Goal: Task Accomplishment & Management: Use online tool/utility

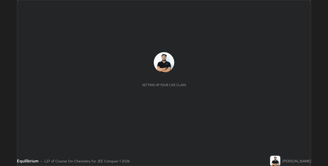
scroll to position [166, 328]
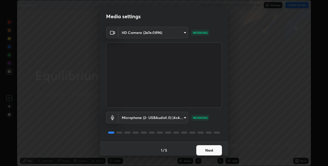
click at [208, 150] on button "Next" at bounding box center [209, 150] width 26 height 10
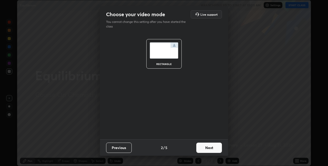
click at [207, 148] on button "Next" at bounding box center [209, 147] width 26 height 10
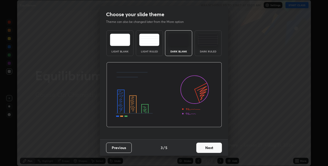
click at [210, 146] on button "Next" at bounding box center [209, 147] width 26 height 10
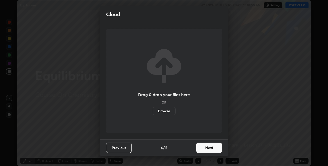
click at [211, 147] on button "Next" at bounding box center [209, 147] width 26 height 10
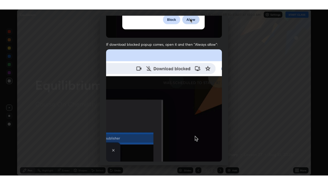
scroll to position [107, 0]
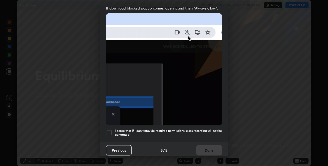
click at [109, 129] on div at bounding box center [109, 132] width 6 height 6
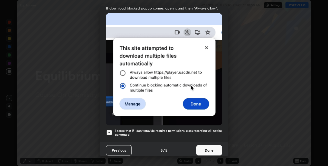
click at [205, 147] on button "Done" at bounding box center [209, 150] width 26 height 10
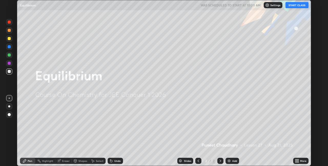
click at [292, 6] on button "START CLASS" at bounding box center [297, 5] width 23 height 6
click at [297, 160] on icon at bounding box center [297, 159] width 1 height 1
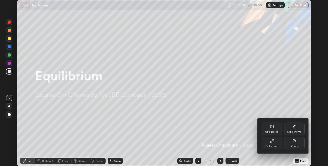
click at [274, 141] on div "Full screen" at bounding box center [272, 143] width 21 height 12
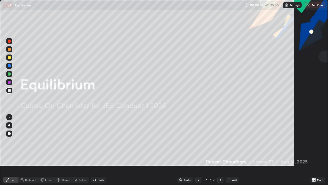
scroll to position [185, 328]
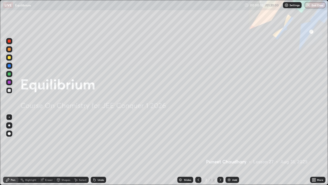
click at [11, 133] on div at bounding box center [9, 133] width 6 height 6
click at [234, 165] on div "Add" at bounding box center [234, 179] width 5 height 3
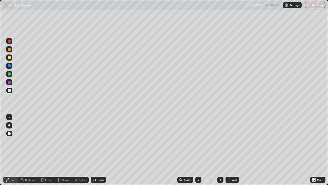
click at [12, 126] on div at bounding box center [9, 125] width 6 height 6
click at [234, 165] on div "Add" at bounding box center [234, 179] width 5 height 3
click at [100, 165] on div "Undo" at bounding box center [101, 179] width 6 height 3
click at [99, 165] on div "Undo" at bounding box center [101, 179] width 6 height 3
click at [49, 165] on div "Eraser" at bounding box center [49, 179] width 8 height 3
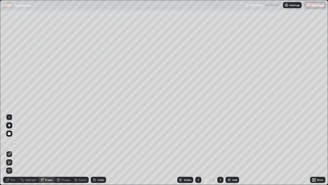
click at [13, 165] on div "Pen" at bounding box center [13, 179] width 5 height 3
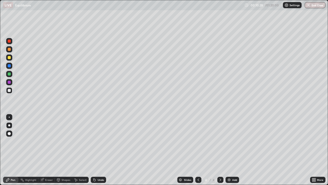
click at [8, 57] on div at bounding box center [9, 57] width 3 height 3
click at [198, 165] on icon at bounding box center [199, 179] width 2 height 3
click at [220, 165] on icon at bounding box center [220, 179] width 4 height 4
click at [230, 165] on img at bounding box center [229, 179] width 4 height 4
click at [195, 165] on div at bounding box center [198, 179] width 6 height 6
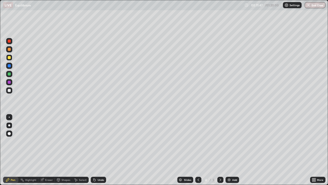
click at [222, 165] on div at bounding box center [220, 179] width 6 height 6
click at [10, 91] on div at bounding box center [9, 90] width 3 height 3
click at [98, 165] on div "Undo" at bounding box center [101, 179] width 6 height 3
click at [47, 165] on div "Eraser" at bounding box center [49, 179] width 8 height 3
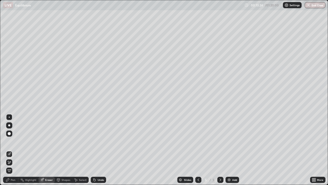
click at [12, 165] on div "Pen" at bounding box center [13, 179] width 5 height 3
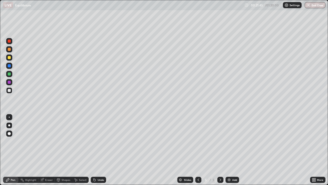
click at [234, 165] on div "Add" at bounding box center [234, 179] width 5 height 3
click at [50, 165] on div "Eraser" at bounding box center [49, 179] width 8 height 3
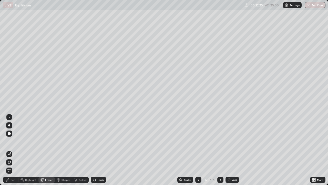
click at [14, 165] on div "Pen" at bounding box center [13, 179] width 5 height 3
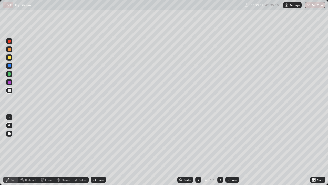
click at [99, 165] on div "Undo" at bounding box center [101, 179] width 6 height 3
click at [100, 165] on div "Undo" at bounding box center [101, 179] width 6 height 3
click at [98, 165] on div "Undo" at bounding box center [101, 179] width 6 height 3
click at [100, 165] on div "Undo" at bounding box center [101, 179] width 6 height 3
click at [9, 57] on div at bounding box center [9, 57] width 3 height 3
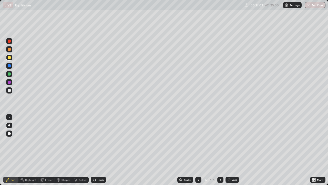
click at [231, 165] on img at bounding box center [229, 179] width 4 height 4
click at [101, 165] on div "Undo" at bounding box center [101, 179] width 6 height 3
click at [9, 91] on div at bounding box center [9, 90] width 3 height 3
click at [233, 165] on div "Add" at bounding box center [234, 179] width 5 height 3
click at [235, 165] on div "Add" at bounding box center [234, 179] width 5 height 3
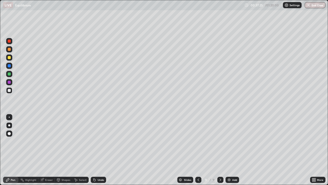
click at [98, 165] on div "Undo" at bounding box center [98, 179] width 15 height 6
click at [9, 58] on div at bounding box center [9, 57] width 3 height 3
click at [102, 165] on div "Undo" at bounding box center [98, 179] width 15 height 6
click at [100, 165] on div "Undo" at bounding box center [98, 179] width 15 height 6
click at [101, 165] on div "Undo" at bounding box center [101, 179] width 6 height 3
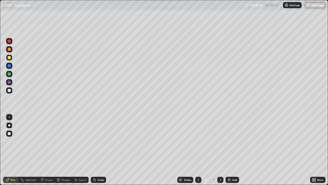
click at [102, 165] on div "Undo" at bounding box center [101, 179] width 6 height 3
click at [8, 83] on div at bounding box center [9, 82] width 3 height 3
click at [98, 165] on div "Undo" at bounding box center [98, 179] width 15 height 6
click at [13, 75] on div at bounding box center [9, 74] width 8 height 8
click at [234, 165] on div "Add" at bounding box center [234, 179] width 5 height 3
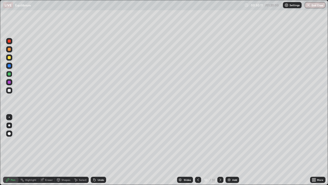
click at [100, 165] on div "Undo" at bounding box center [101, 179] width 6 height 3
click at [102, 165] on div "Undo" at bounding box center [101, 179] width 6 height 3
click at [103, 165] on div "Undo" at bounding box center [101, 179] width 6 height 3
click at [9, 90] on div at bounding box center [9, 90] width 3 height 3
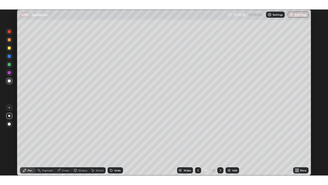
scroll to position [166, 328]
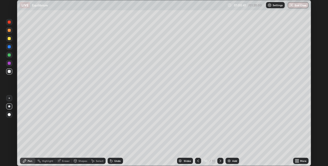
click at [302, 160] on div "More" at bounding box center [303, 160] width 6 height 3
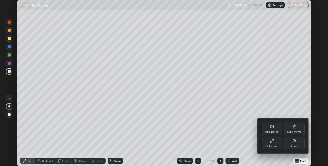
click at [279, 143] on div "Full screen" at bounding box center [272, 143] width 21 height 12
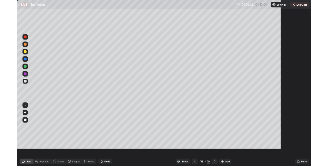
scroll to position [185, 328]
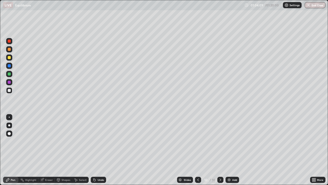
click at [231, 165] on div "Add" at bounding box center [233, 179] width 14 height 6
click at [101, 165] on div "Undo" at bounding box center [101, 179] width 6 height 3
click at [100, 165] on div "Undo" at bounding box center [101, 179] width 6 height 3
click at [101, 165] on div "Undo" at bounding box center [101, 179] width 6 height 3
click at [100, 165] on div "Undo" at bounding box center [101, 179] width 6 height 3
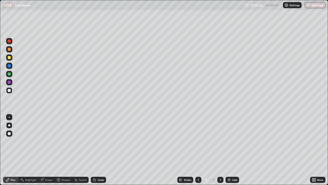
click at [101, 165] on div "Undo" at bounding box center [101, 179] width 6 height 3
click at [102, 165] on div "Undo" at bounding box center [98, 179] width 15 height 6
click at [103, 165] on div "Undo" at bounding box center [98, 179] width 15 height 6
click at [101, 165] on div "Undo" at bounding box center [101, 179] width 6 height 3
click at [103, 165] on div "Undo" at bounding box center [101, 179] width 6 height 3
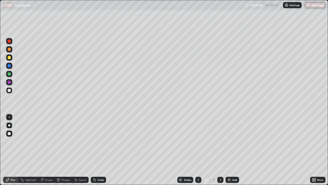
click at [103, 165] on div "Undo" at bounding box center [101, 179] width 6 height 3
click at [102, 165] on div "Undo" at bounding box center [101, 179] width 6 height 3
click at [103, 165] on div "Undo" at bounding box center [101, 179] width 6 height 3
click at [104, 165] on div "Undo" at bounding box center [98, 179] width 15 height 6
click at [102, 165] on div "Undo" at bounding box center [101, 179] width 6 height 3
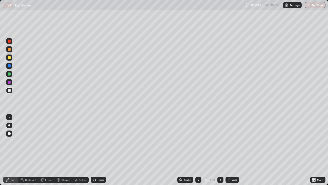
click at [101, 165] on div "Undo" at bounding box center [101, 179] width 6 height 3
click at [9, 57] on div at bounding box center [9, 57] width 3 height 3
click at [232, 165] on div "Add" at bounding box center [234, 179] width 5 height 3
click at [98, 165] on div "Undo" at bounding box center [101, 179] width 6 height 3
click at [99, 165] on div "Undo" at bounding box center [101, 179] width 6 height 3
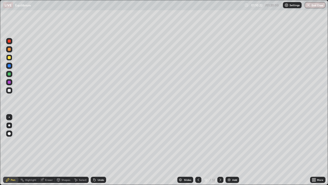
click at [99, 165] on div "Undo" at bounding box center [101, 179] width 6 height 3
click at [100, 165] on div "Undo" at bounding box center [101, 179] width 6 height 3
click at [231, 165] on div "Add" at bounding box center [233, 179] width 14 height 6
click at [262, 6] on div "01:15:06" at bounding box center [257, 5] width 14 height 3
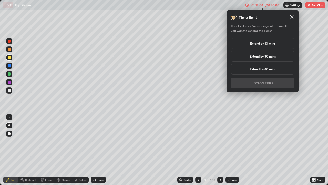
click at [256, 43] on h5 "Extend by 10 mins" at bounding box center [262, 43] width 25 height 5
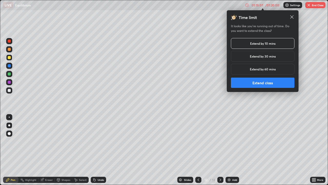
click at [259, 80] on button "Extend class" at bounding box center [263, 82] width 64 height 10
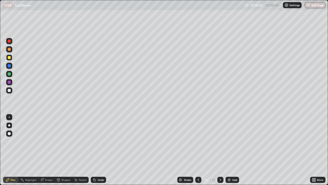
click at [9, 91] on div at bounding box center [9, 90] width 3 height 3
click at [184, 10] on div "LIVE Equilibrium" at bounding box center [123, 5] width 240 height 10
click at [47, 165] on div "Eraser" at bounding box center [49, 179] width 8 height 3
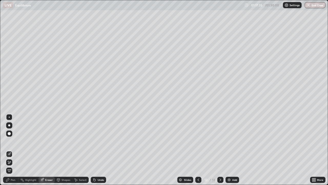
click at [13, 165] on div "Pen" at bounding box center [10, 179] width 15 height 6
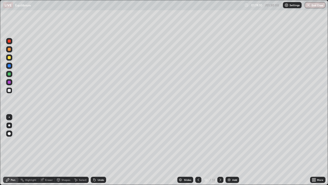
click at [233, 165] on div "Add" at bounding box center [234, 179] width 5 height 3
click at [47, 165] on div "Eraser" at bounding box center [49, 179] width 8 height 3
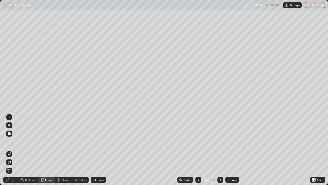
click at [14, 165] on div "Pen" at bounding box center [13, 179] width 5 height 3
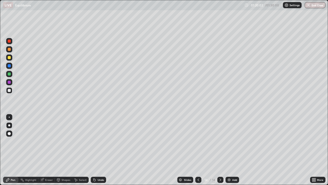
click at [50, 165] on div "Eraser" at bounding box center [49, 179] width 8 height 3
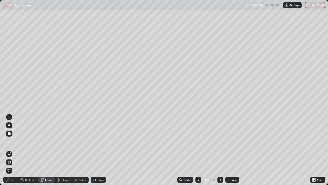
click at [14, 165] on div "Pen" at bounding box center [13, 179] width 5 height 3
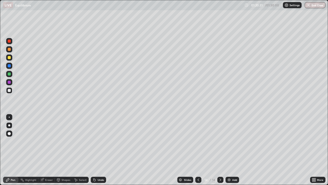
click at [49, 165] on div "Eraser" at bounding box center [49, 179] width 8 height 3
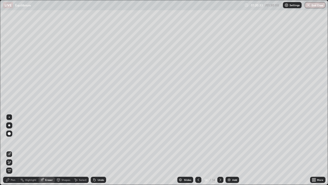
click at [14, 165] on div "Pen" at bounding box center [13, 179] width 5 height 3
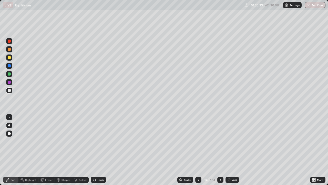
click at [9, 41] on div at bounding box center [9, 40] width 3 height 3
click at [9, 90] on div at bounding box center [9, 90] width 3 height 3
click at [102, 165] on div "Undo" at bounding box center [101, 179] width 6 height 3
click at [100, 165] on div "Undo" at bounding box center [98, 179] width 15 height 6
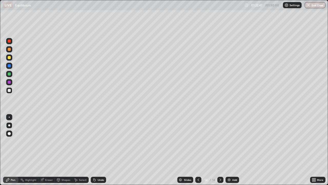
click at [102, 165] on div "Undo" at bounding box center [98, 179] width 15 height 6
click at [101, 165] on div "Undo" at bounding box center [101, 179] width 6 height 3
click at [102, 165] on div "Undo" at bounding box center [101, 179] width 6 height 3
click at [103, 165] on div "Undo" at bounding box center [98, 179] width 15 height 6
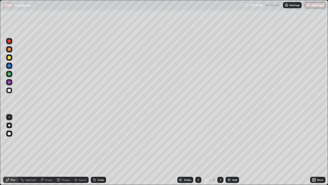
click at [103, 165] on div "Undo" at bounding box center [98, 179] width 15 height 6
click at [104, 165] on div "Undo" at bounding box center [98, 179] width 15 height 6
click at [103, 165] on div "Undo" at bounding box center [98, 179] width 15 height 6
click at [99, 165] on div "Undo" at bounding box center [101, 179] width 6 height 3
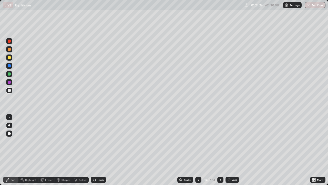
click at [101, 165] on div "Undo" at bounding box center [98, 179] width 15 height 6
click at [284, 165] on div "Slides 14 / 14 Add" at bounding box center [208, 179] width 204 height 10
click at [271, 4] on div "/ 01:30:00" at bounding box center [273, 5] width 16 height 3
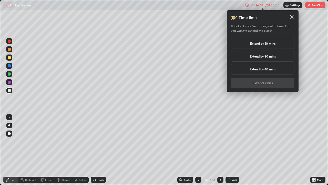
click at [271, 45] on h5 "Extend by 10 mins" at bounding box center [262, 43] width 25 height 5
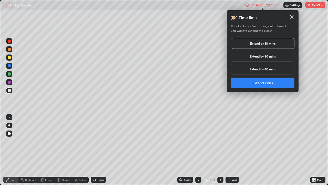
click at [269, 84] on button "Extend class" at bounding box center [263, 82] width 64 height 10
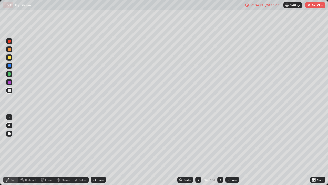
click at [236, 165] on div "Add" at bounding box center [234, 179] width 5 height 3
click at [8, 58] on div at bounding box center [9, 57] width 3 height 3
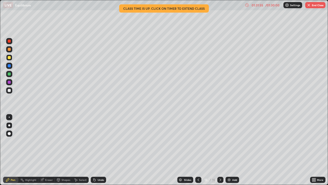
click at [317, 5] on button "End Class" at bounding box center [315, 5] width 20 height 6
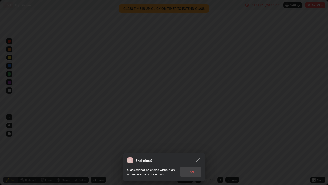
click at [192, 165] on div "Class cannot be ended without an active internet connection. End" at bounding box center [164, 169] width 74 height 13
click at [191, 165] on div "Class cannot be ended without an active internet connection. End" at bounding box center [164, 169] width 74 height 13
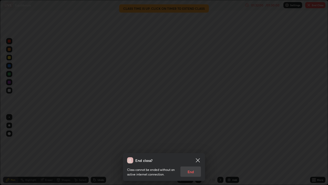
click at [192, 165] on div "Class cannot be ended without an active internet connection. End" at bounding box center [164, 169] width 74 height 13
click at [193, 165] on div "Class cannot be ended without an active internet connection. End" at bounding box center [164, 169] width 74 height 13
click at [194, 165] on div "Class cannot be ended without an active internet connection. End" at bounding box center [164, 169] width 74 height 13
click at [197, 159] on icon at bounding box center [198, 160] width 4 height 4
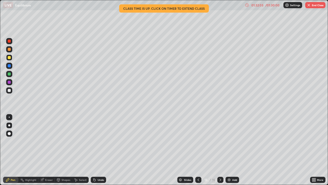
click at [272, 5] on div "/ 01:30:00" at bounding box center [273, 5] width 16 height 3
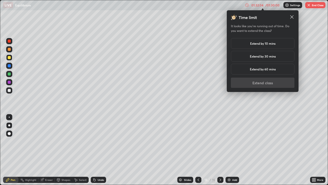
click at [266, 44] on h5 "Extend by 10 mins" at bounding box center [262, 43] width 25 height 5
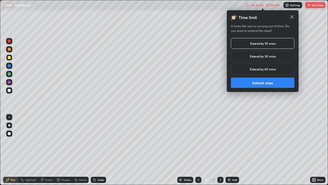
click at [263, 81] on button "Extend class" at bounding box center [263, 82] width 64 height 10
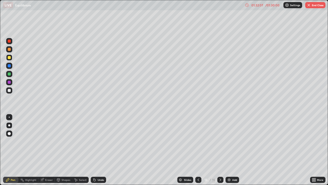
click at [268, 4] on div "/ 01:30:00" at bounding box center [273, 5] width 16 height 3
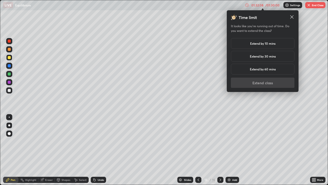
click at [262, 43] on h5 "Extend by 10 mins" at bounding box center [262, 43] width 25 height 5
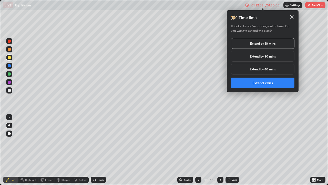
click at [261, 82] on button "Extend class" at bounding box center [263, 82] width 64 height 10
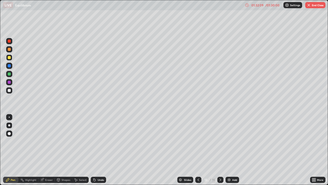
click at [316, 5] on button "End Class" at bounding box center [315, 5] width 20 height 6
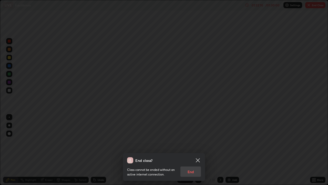
click at [192, 165] on div "Class cannot be ended without an active internet connection. End" at bounding box center [164, 169] width 74 height 13
click at [193, 165] on div "Class cannot be ended without an active internet connection. End" at bounding box center [164, 169] width 74 height 13
click at [194, 165] on div "Class cannot be ended without an active internet connection. End" at bounding box center [164, 169] width 74 height 13
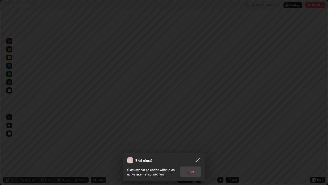
click at [194, 165] on div "Class cannot be ended without an active internet connection. End" at bounding box center [164, 169] width 74 height 13
click at [193, 165] on div "Class cannot be ended without an active internet connection. End" at bounding box center [164, 169] width 74 height 13
click at [197, 165] on div "Class cannot be ended without an active internet connection. End" at bounding box center [164, 169] width 74 height 13
click at [198, 165] on div "Class cannot be ended without an active internet connection. End" at bounding box center [164, 169] width 74 height 13
click at [197, 165] on div "Class cannot be ended without an active internet connection. End" at bounding box center [164, 169] width 74 height 13
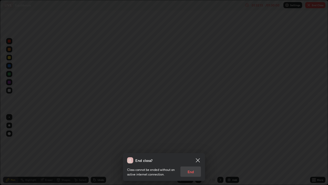
click at [197, 165] on div "Class cannot be ended without an active internet connection. End" at bounding box center [164, 169] width 74 height 13
click at [198, 159] on icon at bounding box center [198, 160] width 6 height 6
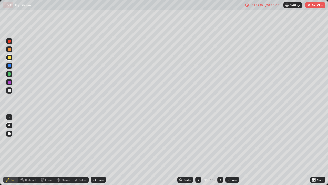
click at [316, 7] on button "End Class" at bounding box center [315, 5] width 20 height 6
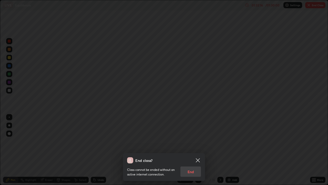
click at [192, 165] on div "Class cannot be ended without an active internet connection. End" at bounding box center [164, 169] width 74 height 13
click at [197, 160] on icon at bounding box center [198, 160] width 4 height 4
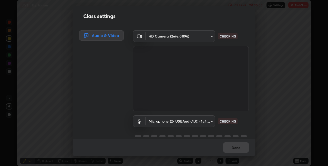
scroll to position [25480, 25317]
